Goal: Task Accomplishment & Management: Use online tool/utility

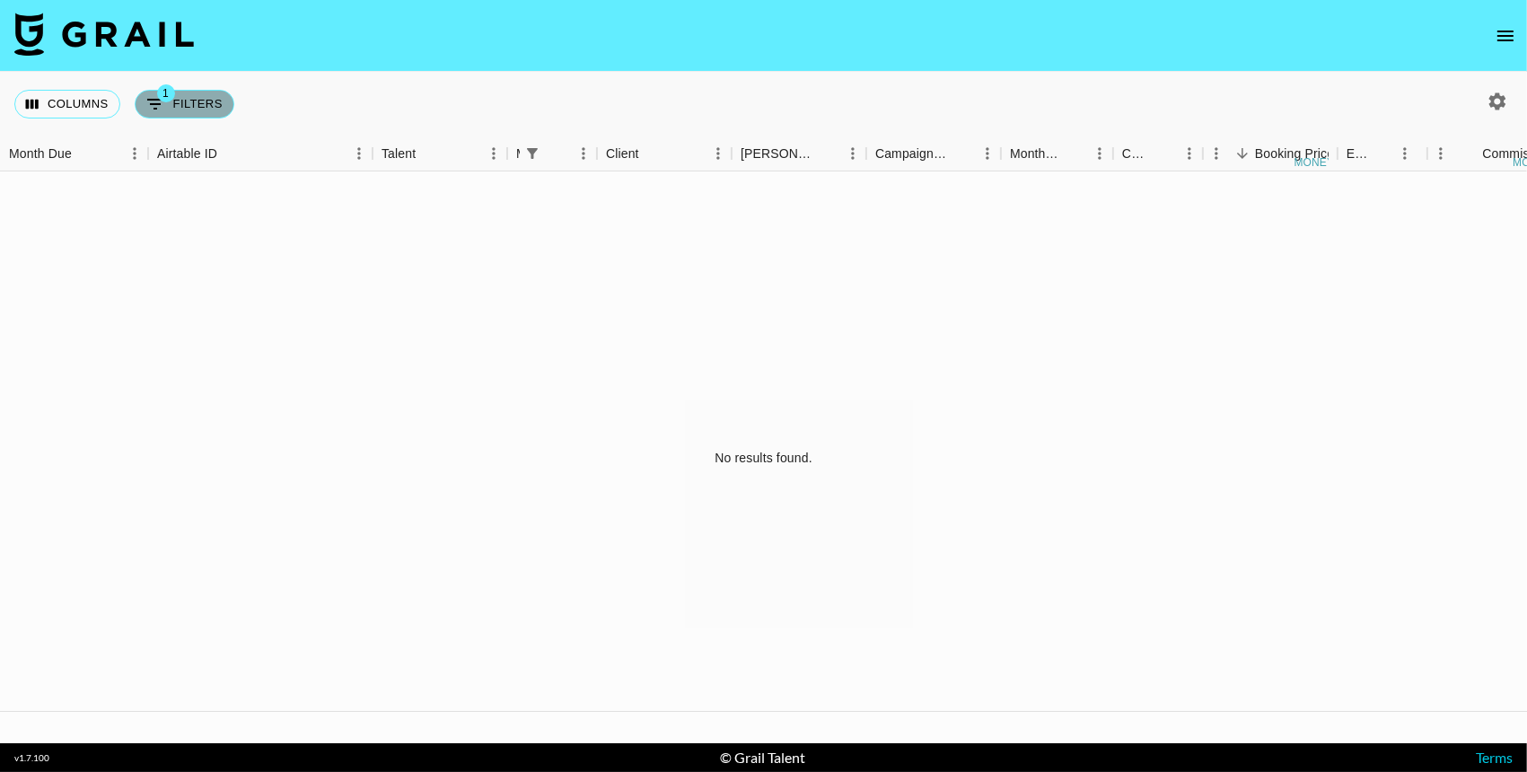
click at [216, 110] on button "1 Filters" at bounding box center [185, 104] width 100 height 29
select select "managerIds"
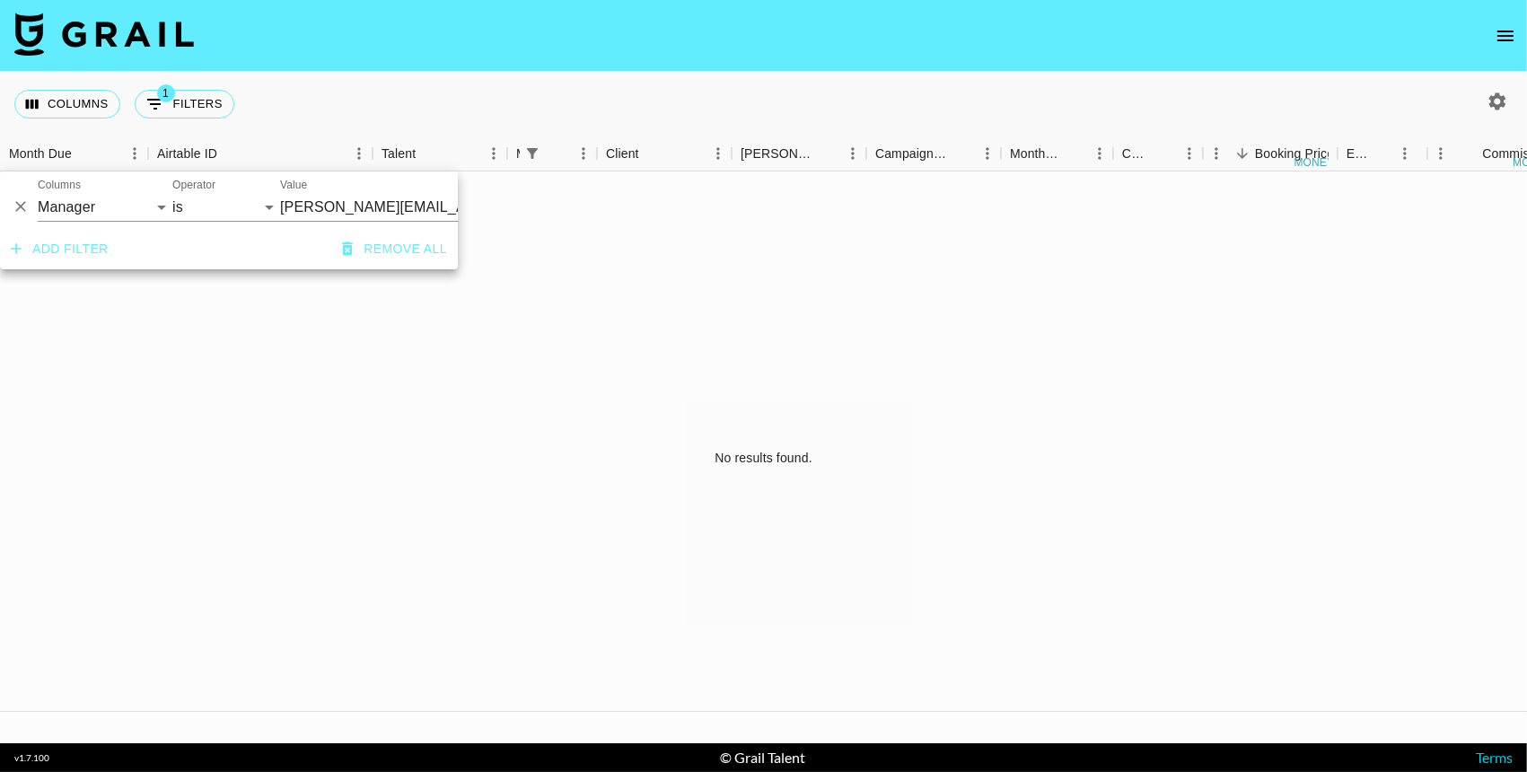
click at [414, 254] on button "Remove all" at bounding box center [394, 249] width 119 height 33
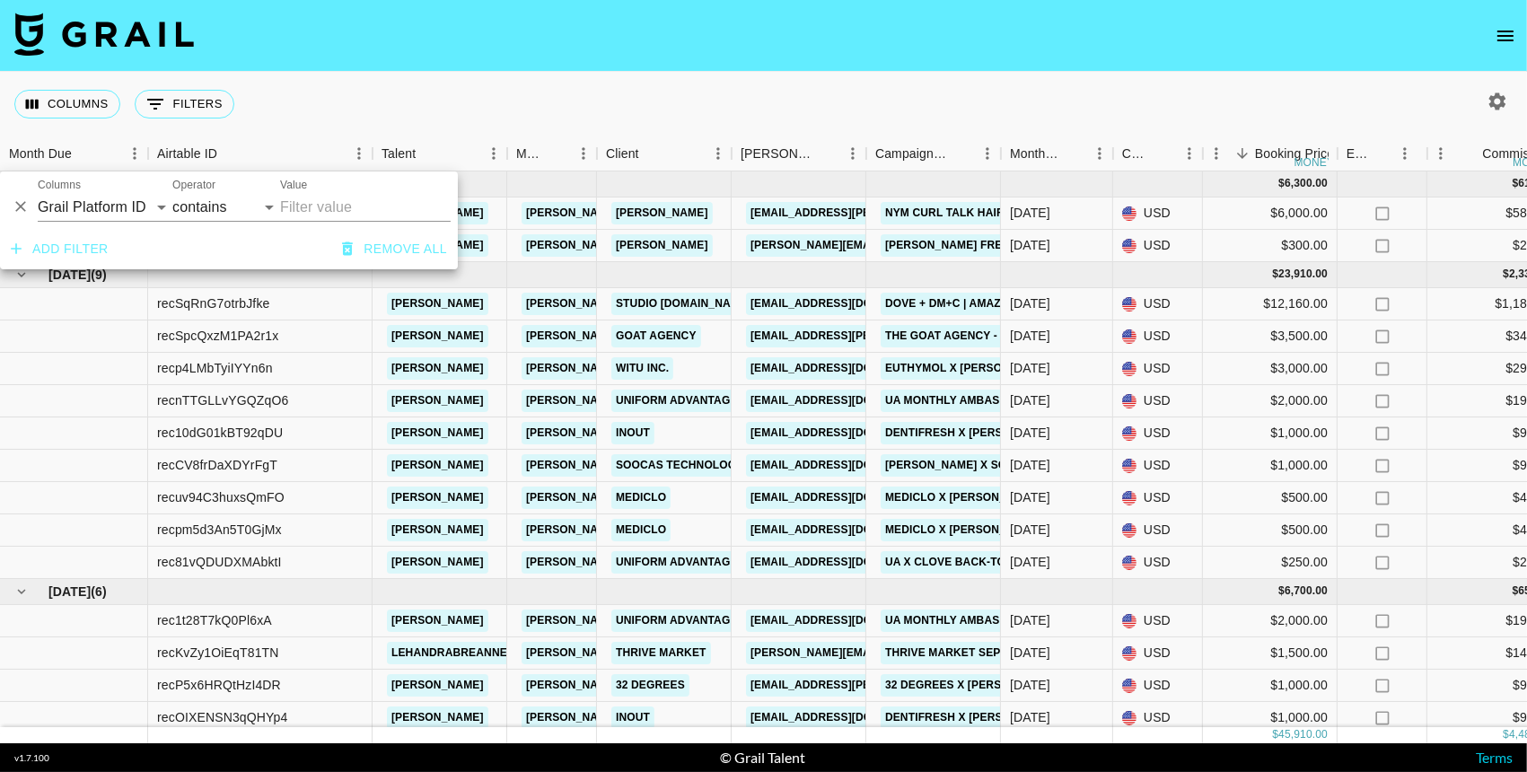
click at [534, 98] on div "Columns 0 Filters + Booking" at bounding box center [763, 104] width 1527 height 65
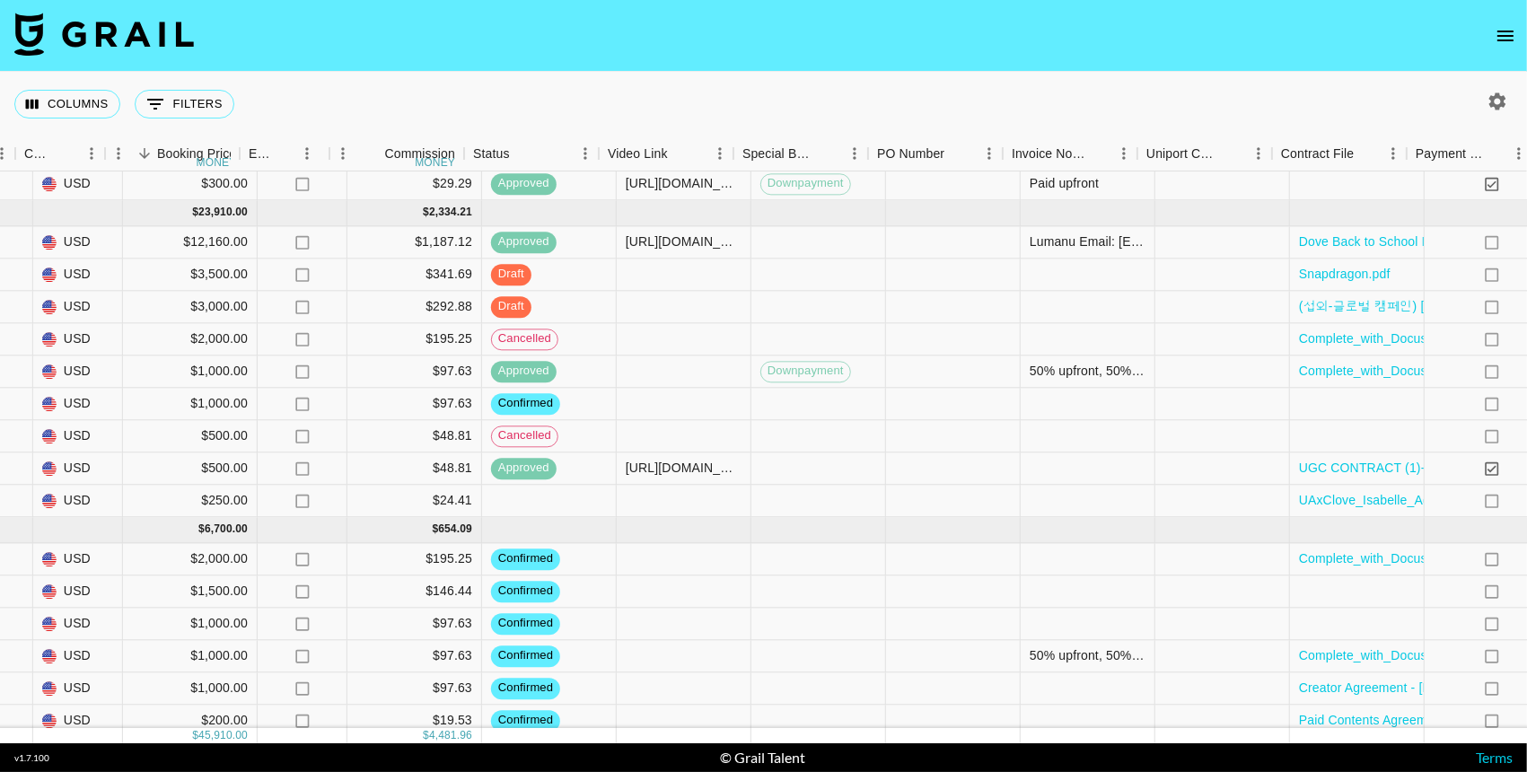
scroll to position [65, 1098]
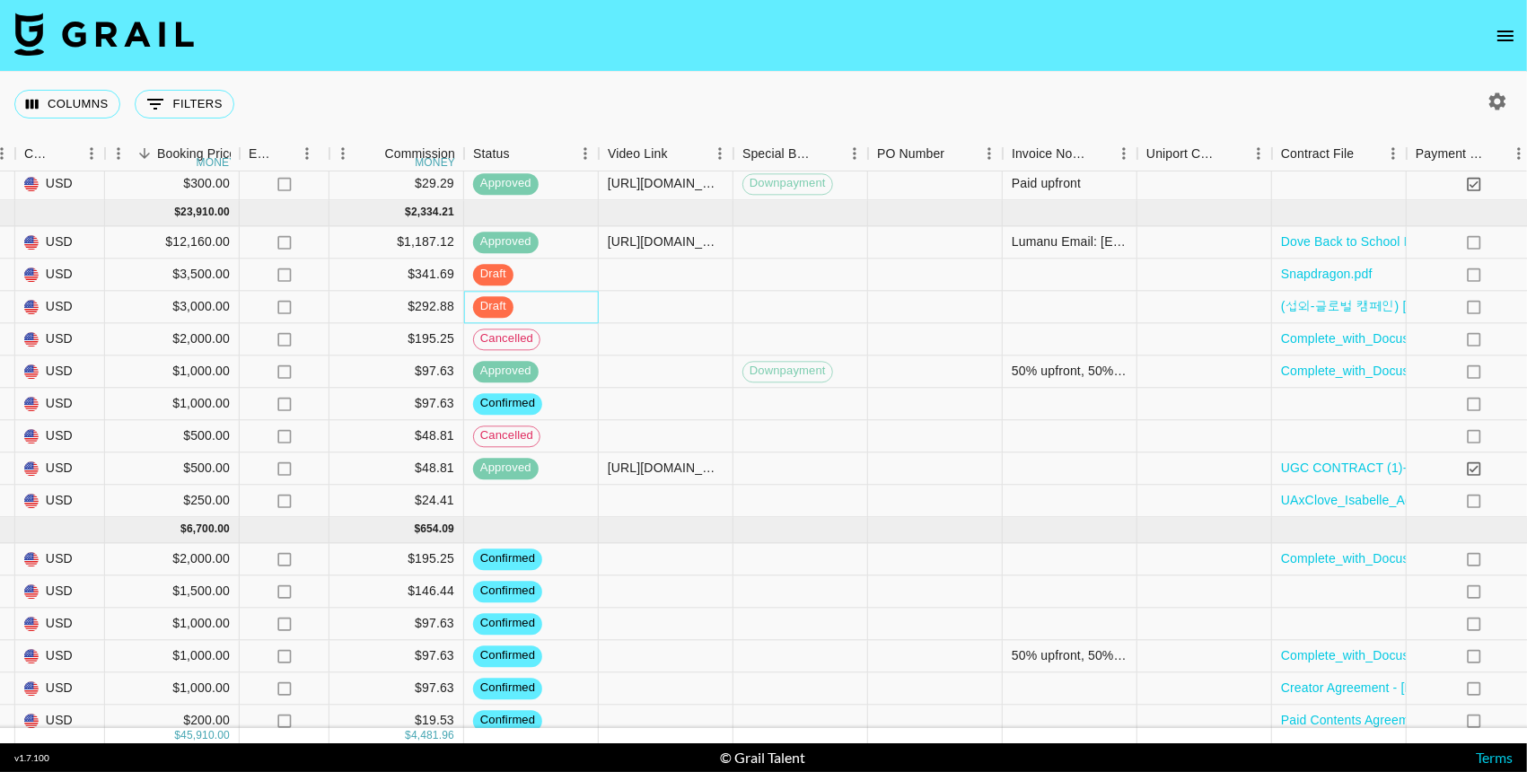
click at [518, 309] on div "draft" at bounding box center [531, 307] width 135 height 32
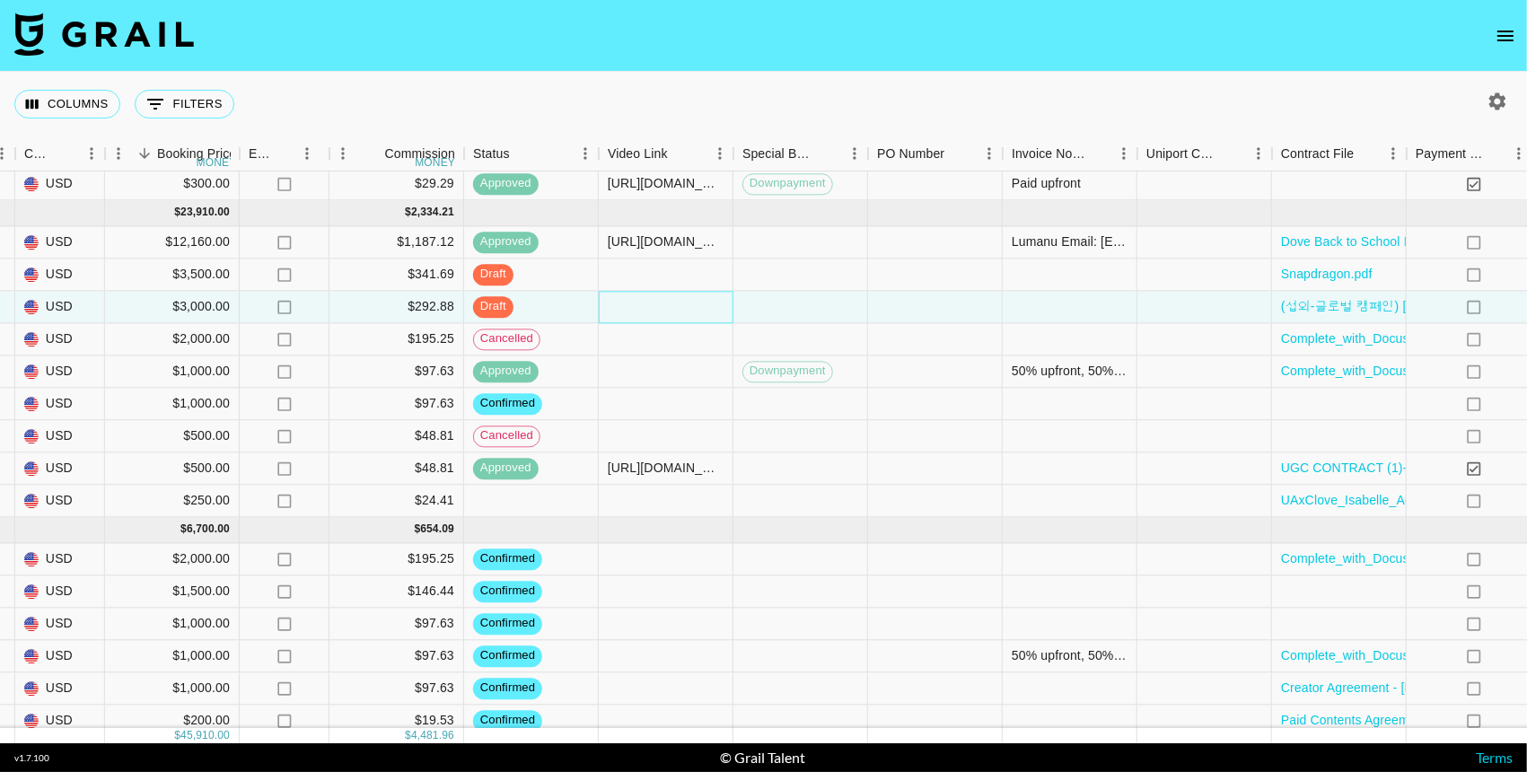
click at [620, 312] on div at bounding box center [666, 307] width 135 height 32
type input "[URL][DOMAIN_NAME]"
click at [762, 304] on div at bounding box center [801, 307] width 135 height 32
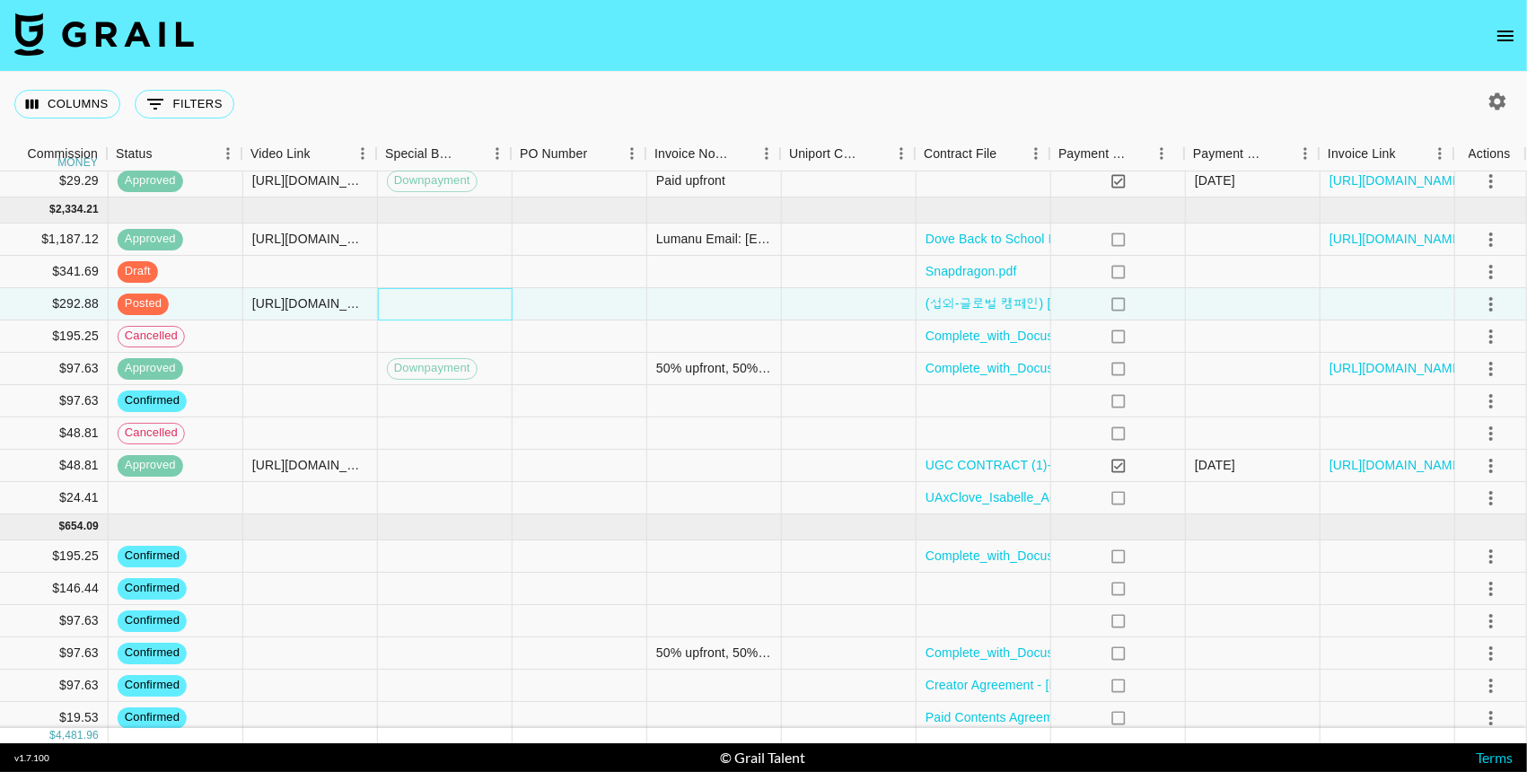
scroll to position [65, 1453]
click at [1499, 315] on icon "select merge strategy" at bounding box center [1493, 305] width 22 height 22
click at [1497, 310] on icon "select merge strategy" at bounding box center [1493, 305] width 22 height 22
click at [1483, 478] on li "Approve" at bounding box center [1469, 478] width 117 height 32
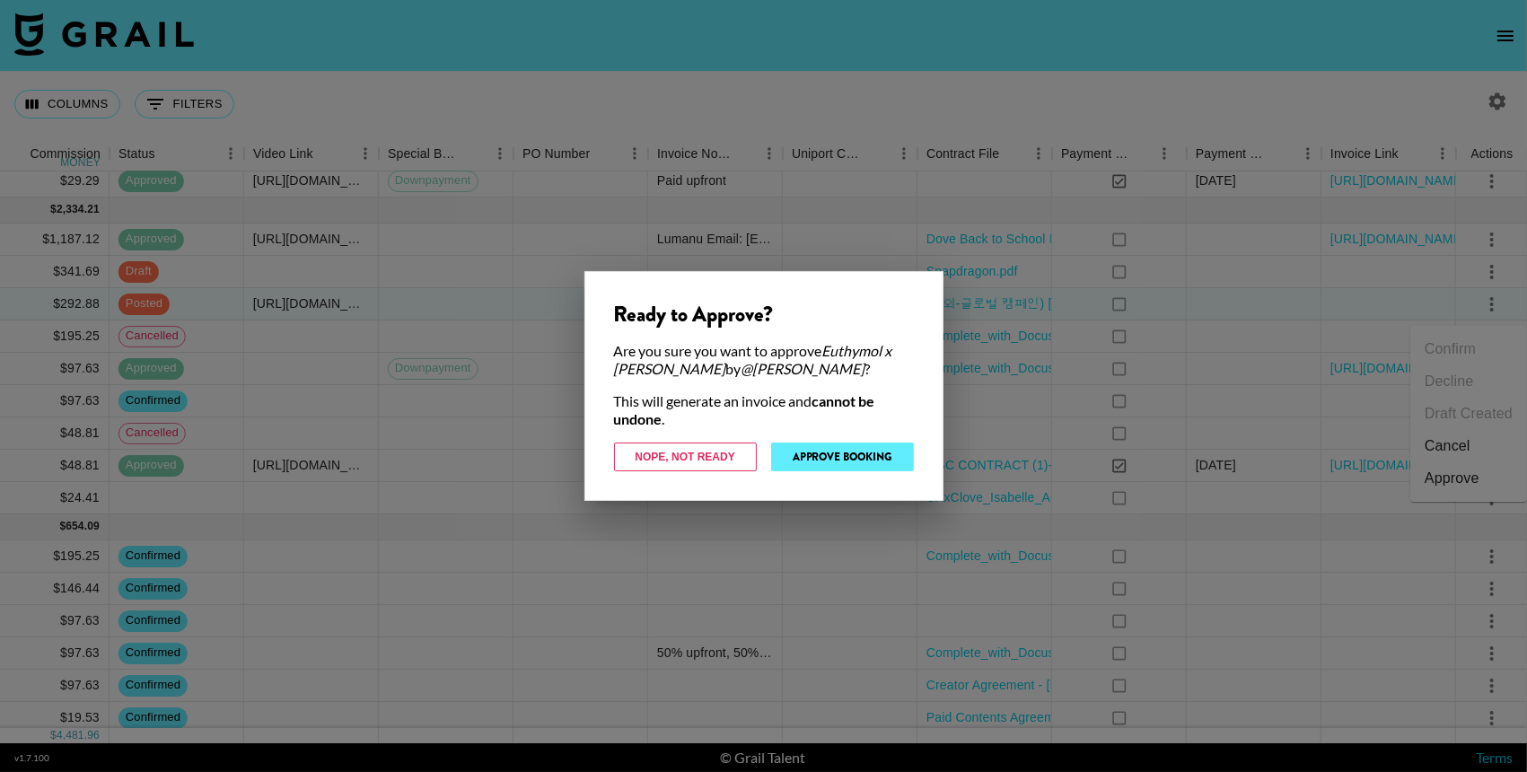
click at [881, 453] on button "Approve Booking" at bounding box center [842, 457] width 143 height 29
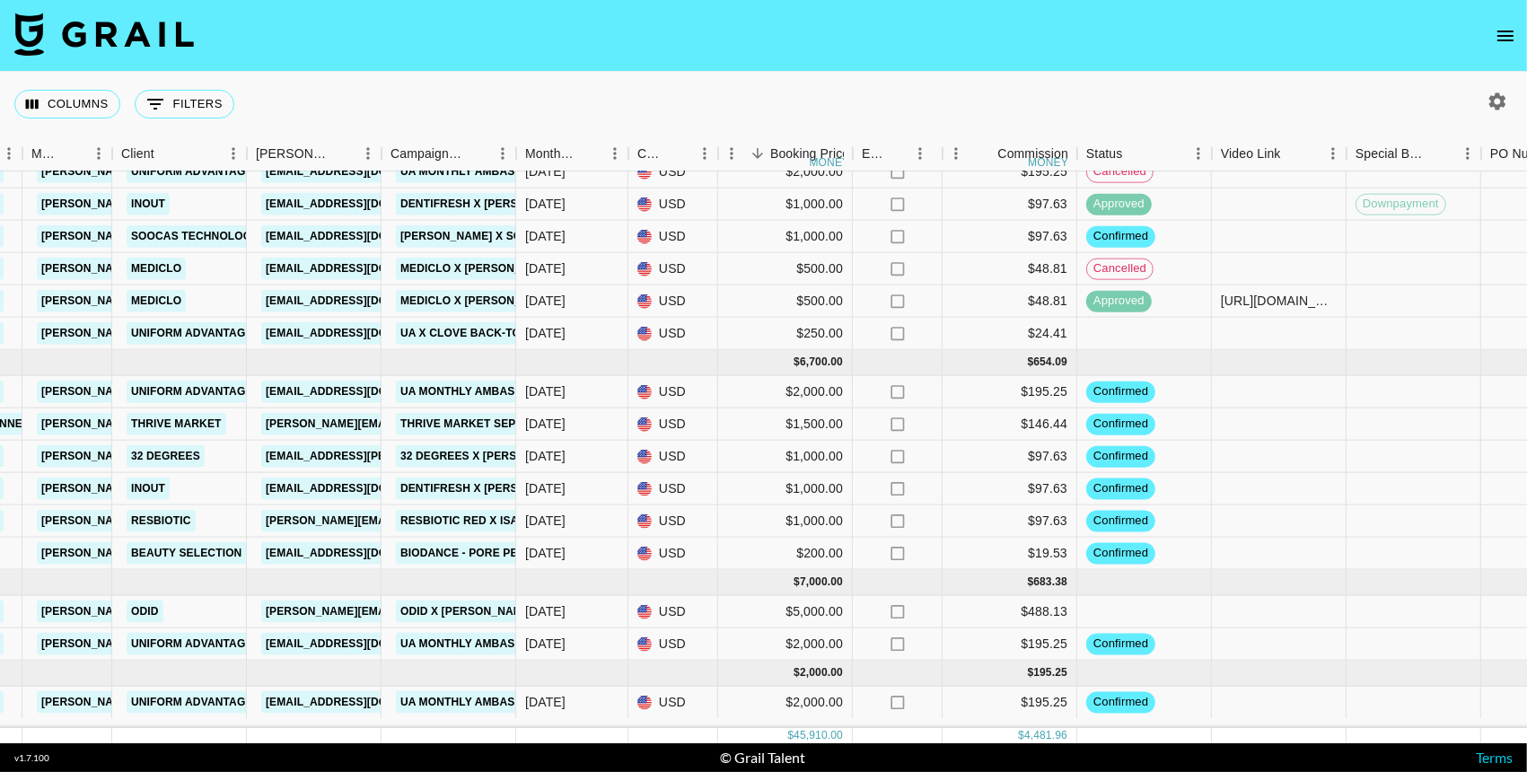
scroll to position [234, 485]
